Goal: Transaction & Acquisition: Book appointment/travel/reservation

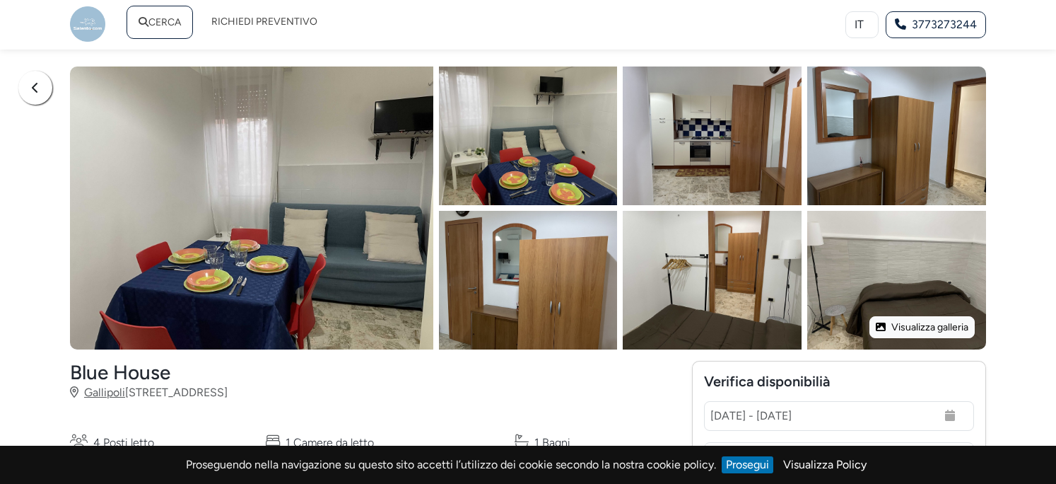
select select "10"
select select "11"
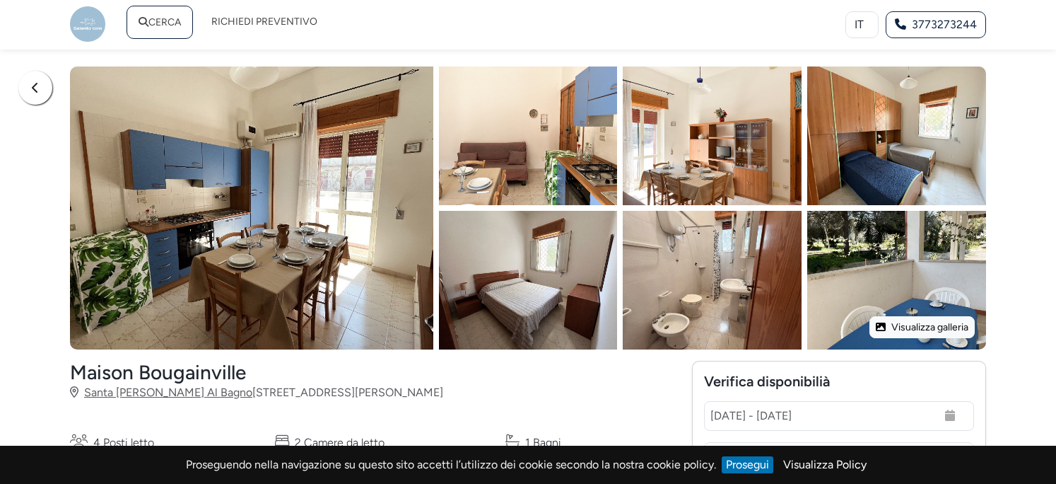
select select "10"
select select "11"
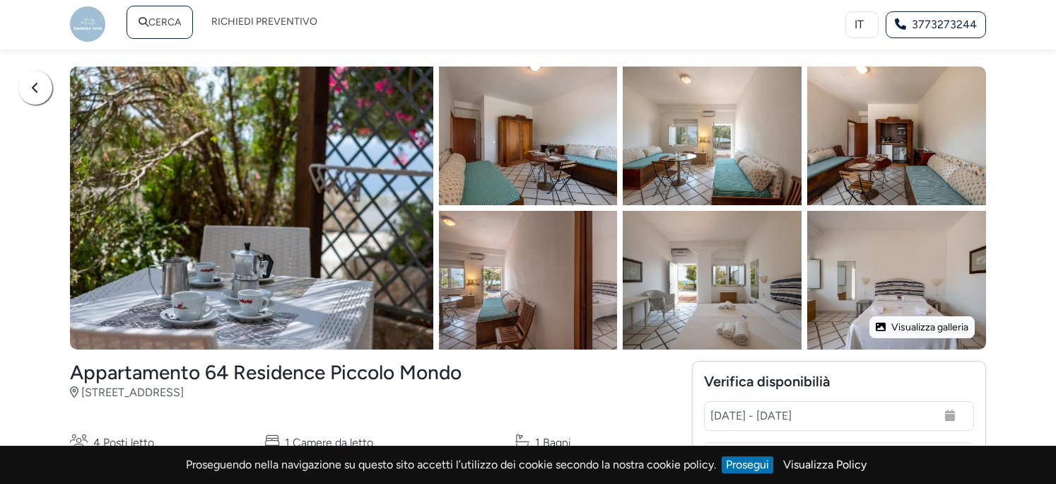
select select "10"
select select "11"
